Goal: Obtain resource: Obtain resource

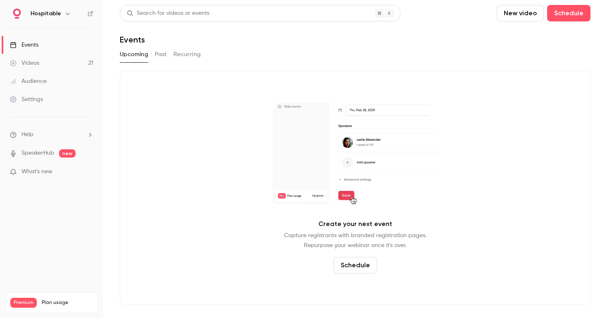
click at [157, 57] on button "Past" at bounding box center [161, 54] width 12 height 13
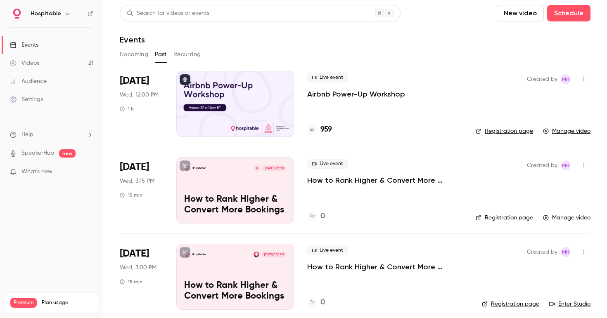
click at [569, 131] on link "Manage video" at bounding box center [567, 131] width 48 height 8
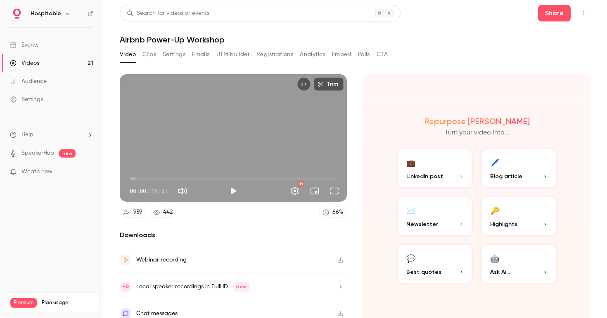
click at [151, 55] on button "Clips" at bounding box center [150, 54] width 14 height 13
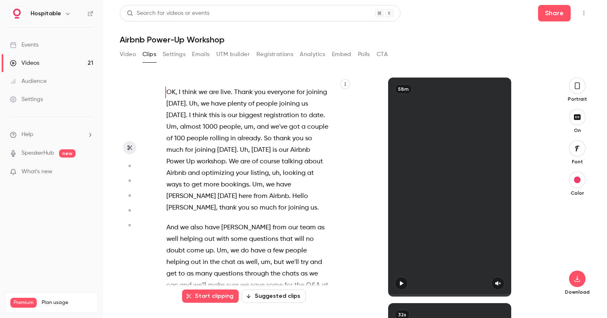
click at [345, 86] on icon "button" at bounding box center [345, 84] width 5 height 5
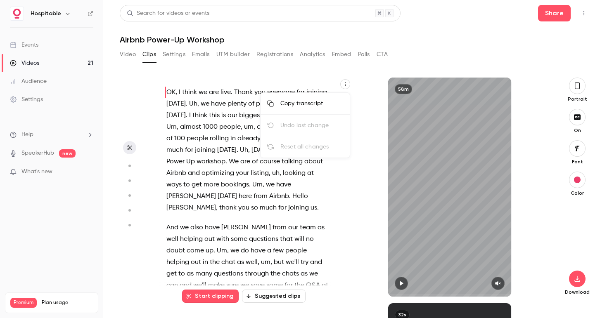
click at [330, 98] on li "Copy transcript" at bounding box center [305, 104] width 89 height 22
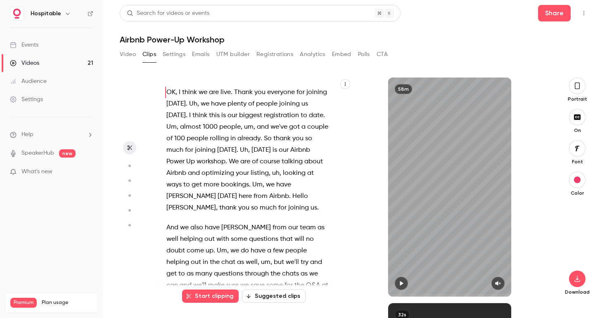
click at [348, 81] on button "button" at bounding box center [345, 84] width 10 height 10
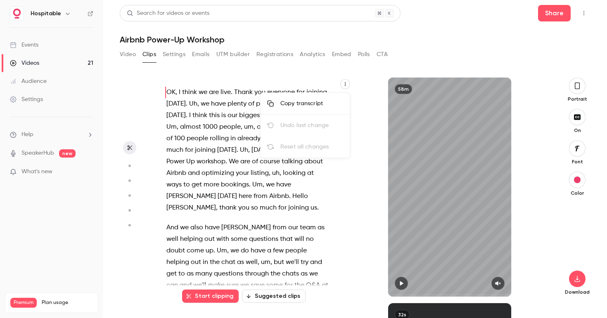
click at [311, 107] on div "Copy transcript" at bounding box center [311, 104] width 63 height 8
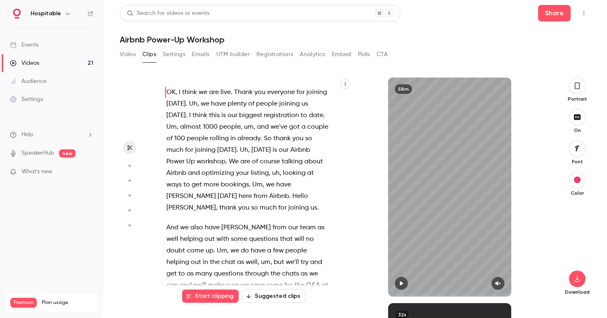
click at [133, 41] on h1 "Airbnb Power-Up Workshop" at bounding box center [355, 40] width 471 height 10
copy div "Airbnb Power-Up Workshop Video Clips Settings Emails UTM builder Registrations …"
